Goal: Task Accomplishment & Management: Manage account settings

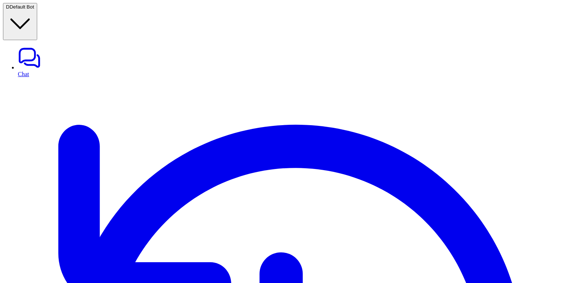
scroll to position [138, 0]
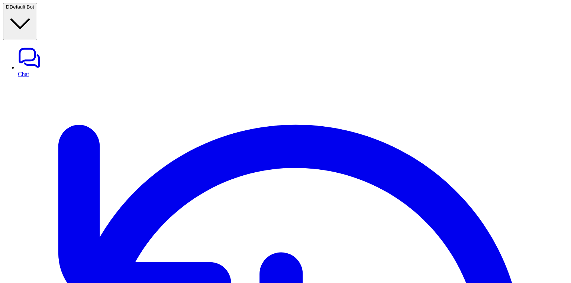
scroll to position [30, 0]
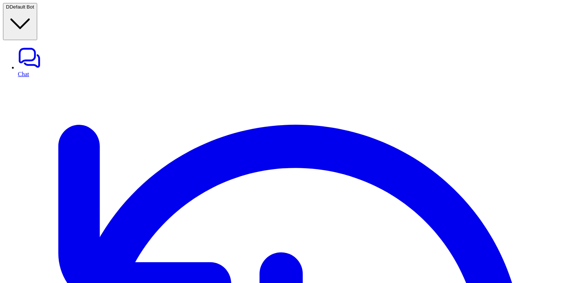
type input "****"
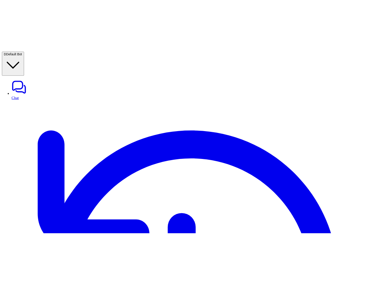
scroll to position [0, 0]
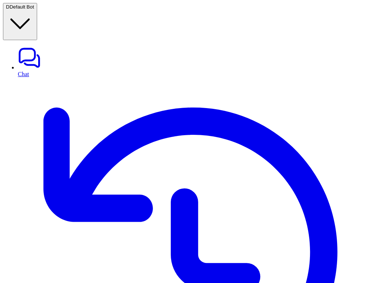
copy p "shopify_generate_carousel"
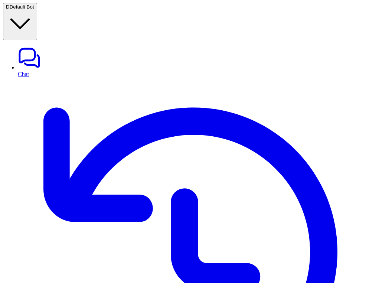
copy p "shopify_get_customer_by_email"
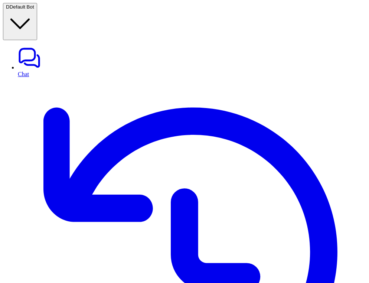
copy p "shopify_get_fulfillment_for_order_id"
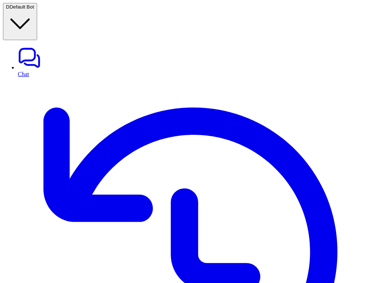
copy p "shopify_get_order_by_id"
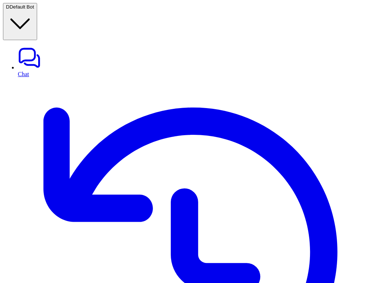
copy p "shopify_get_customer_by_email"
copy p "shopify_get_order_history"
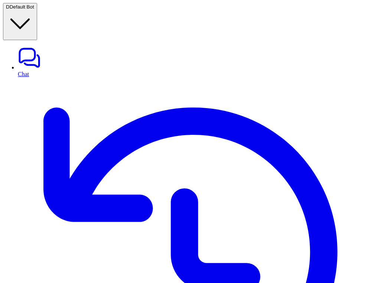
copy p "shopify_get_product_variants"
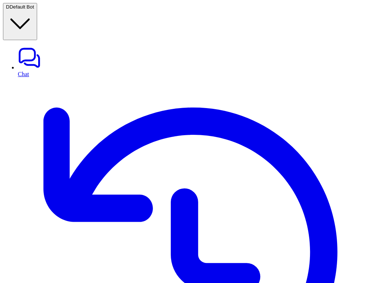
copy p "ui_generate_suggestions"
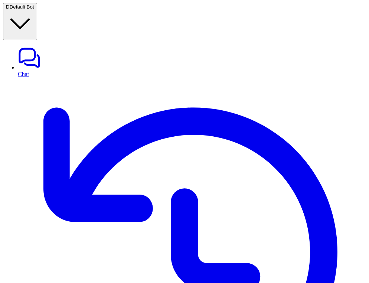
copy p "shopify_get_products"
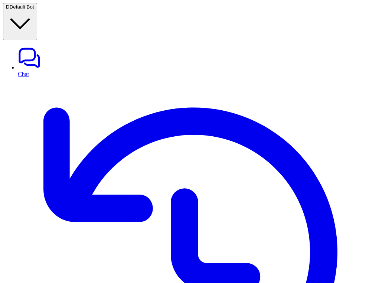
copy p "zendesk_create_ticket"
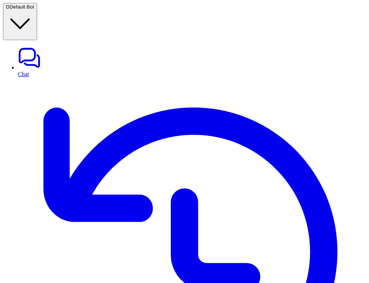
type input "****"
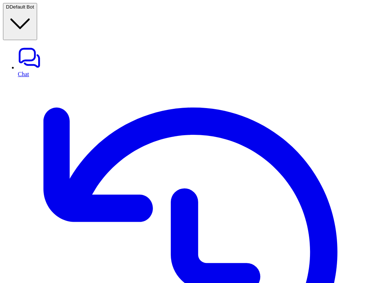
type input "****"
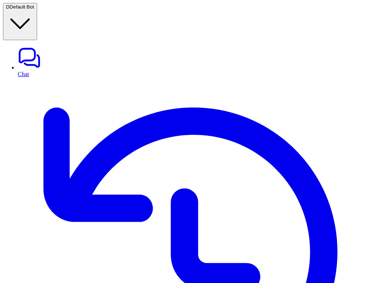
scroll to position [35, 0]
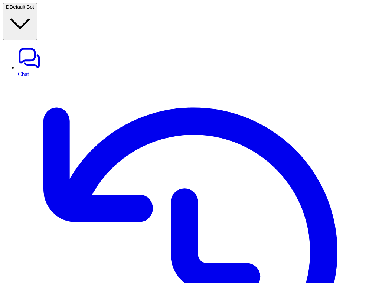
drag, startPoint x: 230, startPoint y: 158, endPoint x: 369, endPoint y: 116, distance: 145.6
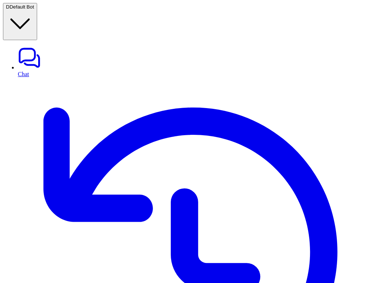
drag, startPoint x: 230, startPoint y: 153, endPoint x: 258, endPoint y: 145, distance: 29.3
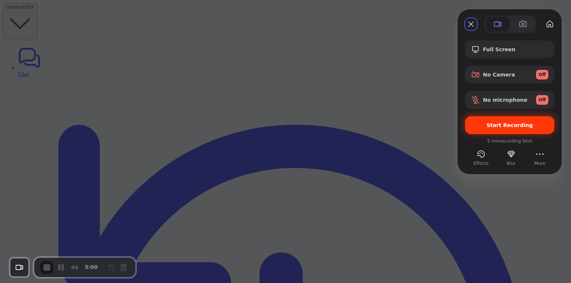
click at [369, 124] on span "Start Recording" at bounding box center [509, 125] width 46 height 6
click at [369, 51] on div at bounding box center [285, 141] width 571 height 283
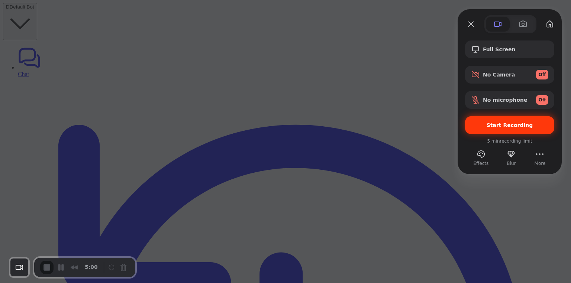
click at [369, 120] on div "Start Recording" at bounding box center [509, 125] width 89 height 18
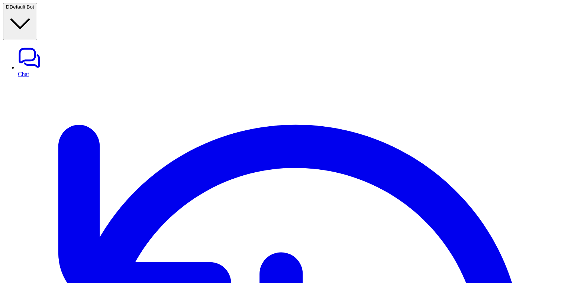
scroll to position [20, 0]
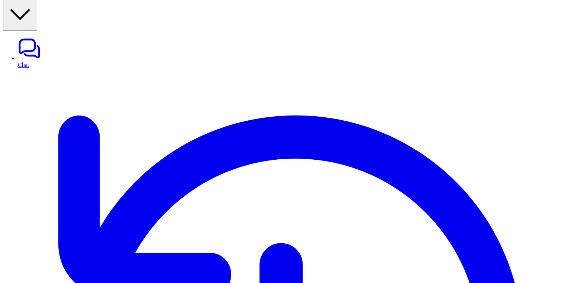
scroll to position [291, 0]
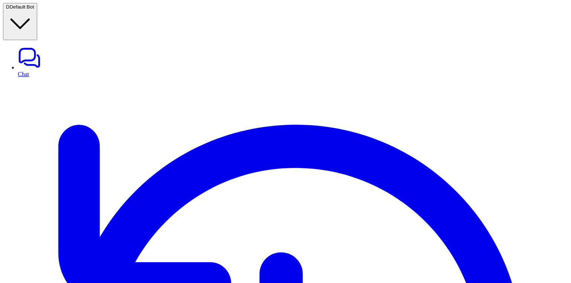
scroll to position [20, 0]
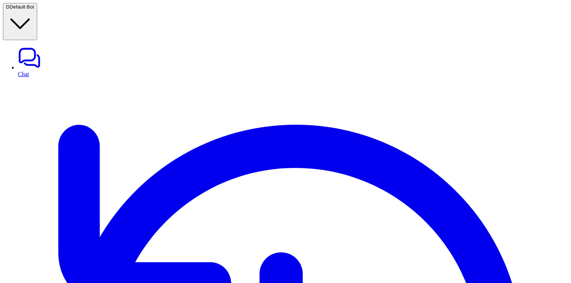
scroll to position [291, 0]
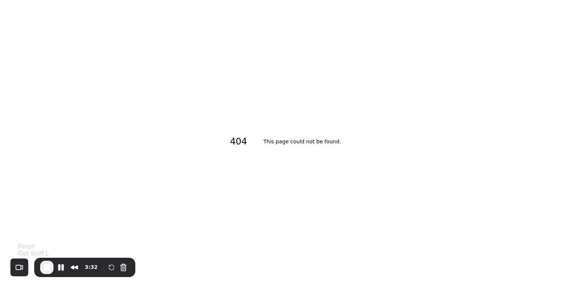
click at [50, 268] on span "End Recording" at bounding box center [46, 267] width 9 height 9
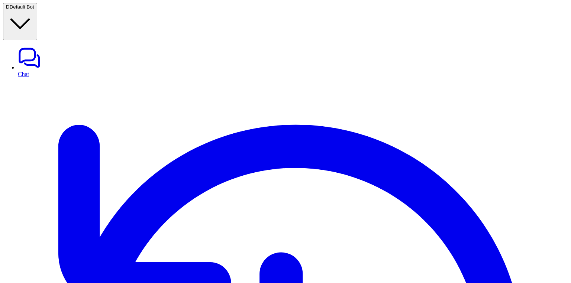
scroll to position [281, 0]
drag, startPoint x: 552, startPoint y: 78, endPoint x: 534, endPoint y: 78, distance: 17.5
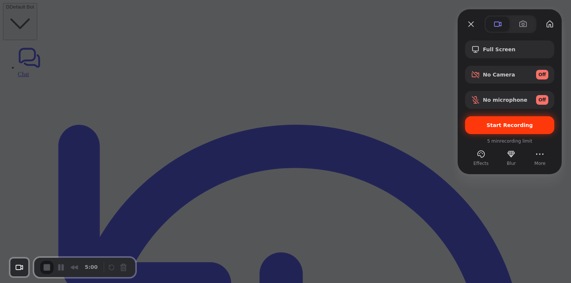
click at [469, 128] on div "Start Recording" at bounding box center [509, 125] width 89 height 18
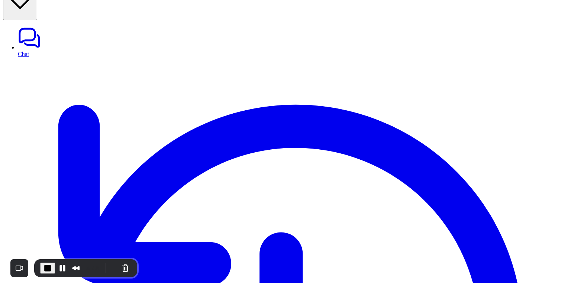
scroll to position [291, 0]
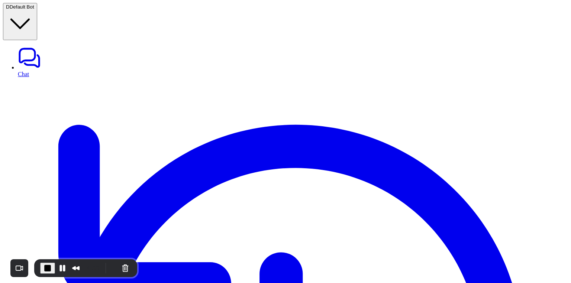
click at [49, 268] on span "End Recording" at bounding box center [47, 268] width 9 height 9
